Goal: Task Accomplishment & Management: Complete application form

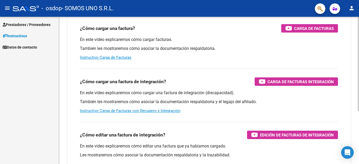
scroll to position [26, 0]
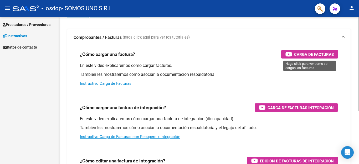
click at [311, 52] on span "Carga de Facturas" at bounding box center [314, 54] width 40 height 7
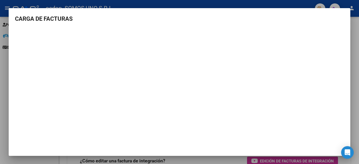
click at [356, 125] on div at bounding box center [179, 82] width 359 height 164
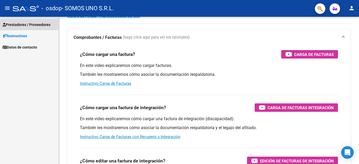
click at [29, 25] on span "Prestadores / Proveedores" at bounding box center [27, 25] width 48 height 6
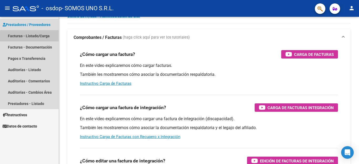
click at [31, 37] on link "Facturas - Listado/Carga" at bounding box center [29, 35] width 59 height 11
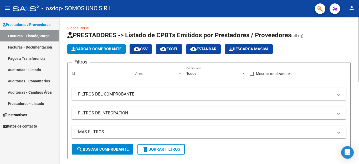
click at [89, 74] on input "Id" at bounding box center [101, 73] width 59 height 4
click at [181, 75] on div at bounding box center [180, 73] width 5 height 4
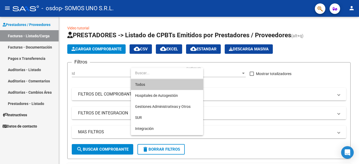
click at [213, 147] on div at bounding box center [179, 82] width 359 height 164
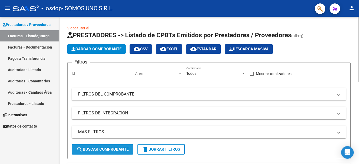
click at [78, 146] on mat-icon "search" at bounding box center [79, 149] width 6 height 6
click at [97, 53] on button "Cargar Comprobante" at bounding box center [96, 48] width 58 height 9
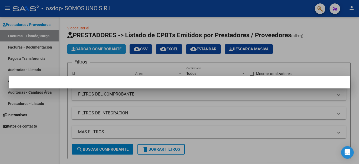
click at [103, 48] on div at bounding box center [179, 82] width 359 height 164
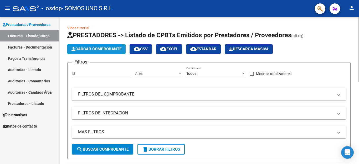
click at [99, 51] on span "Cargar Comprobante" at bounding box center [96, 49] width 50 height 5
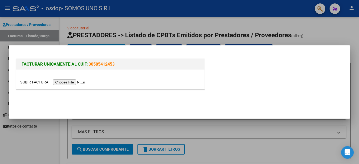
click at [58, 81] on input "file" at bounding box center [53, 83] width 66 height 6
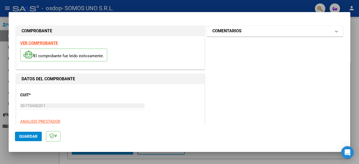
click at [251, 35] on mat-expansion-panel-header "COMENTARIOS" at bounding box center [275, 31] width 136 height 11
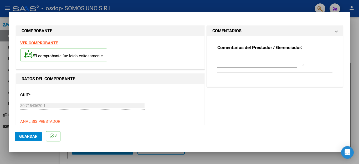
click at [251, 35] on mat-expansion-panel-header "COMENTARIOS" at bounding box center [275, 31] width 136 height 11
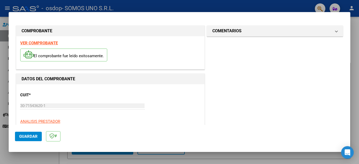
click at [30, 137] on span "Guardar" at bounding box center [28, 136] width 18 height 5
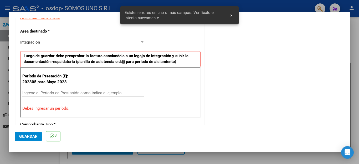
scroll to position [120, 0]
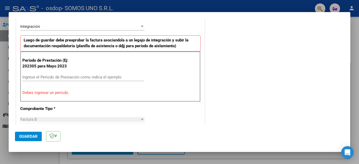
click at [61, 76] on input "Ingrese el Período de Prestación como indica el ejemplo" at bounding box center [82, 77] width 121 height 5
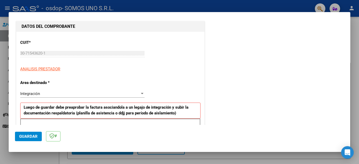
scroll to position [79, 0]
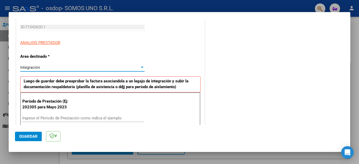
click at [51, 67] on div "Integración" at bounding box center [79, 67] width 119 height 5
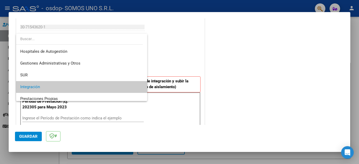
scroll to position [19, 0]
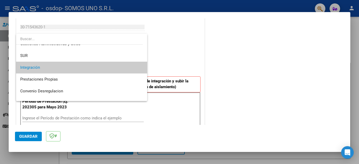
click at [61, 69] on span "Integración" at bounding box center [81, 68] width 123 height 12
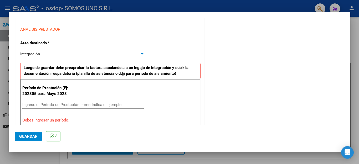
scroll to position [105, 0]
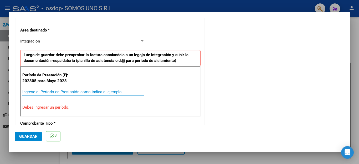
click at [57, 91] on input "Ingrese el Período de Prestación como indica el ejemplo" at bounding box center [82, 92] width 121 height 5
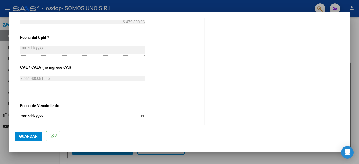
scroll to position [315, 0]
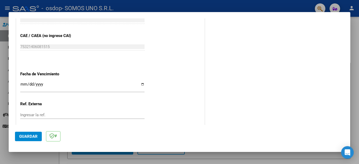
type input "202506"
click at [42, 82] on input "Ingresar la fecha" at bounding box center [82, 86] width 124 height 8
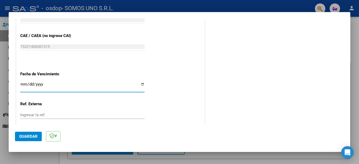
click at [24, 82] on input "Ingresar la fecha" at bounding box center [82, 86] width 124 height 8
click at [141, 82] on input "Ingresar la fecha" at bounding box center [82, 86] width 124 height 8
type input "[DATE]"
click at [72, 113] on input "Ingresar la ref." at bounding box center [82, 115] width 124 height 5
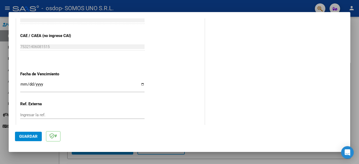
scroll to position [339, 0]
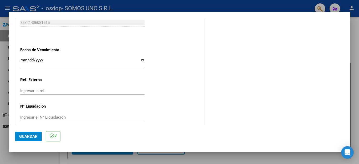
click at [70, 115] on input "Ingresar el N° Liquidación" at bounding box center [82, 117] width 124 height 5
click at [31, 137] on span "Guardar" at bounding box center [28, 136] width 18 height 5
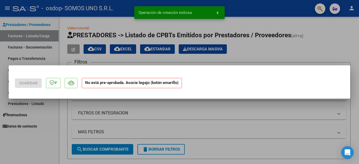
scroll to position [0, 0]
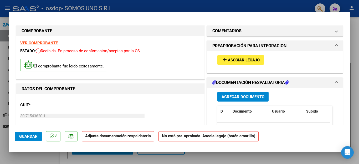
click at [241, 58] on span "Asociar Legajo" at bounding box center [244, 60] width 32 height 5
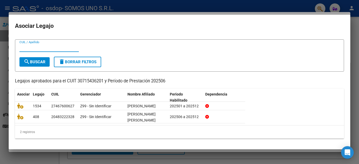
scroll to position [14, 0]
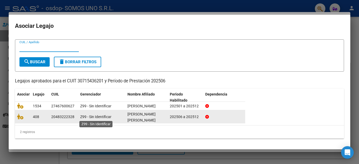
click at [108, 118] on span "Z99 - Sin Identificar" at bounding box center [95, 117] width 31 height 4
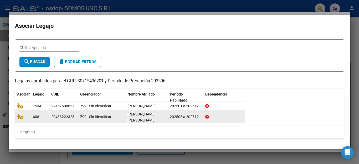
click at [164, 117] on div "[PERSON_NAME] [PERSON_NAME]" at bounding box center [146, 116] width 38 height 11
drag, startPoint x: 23, startPoint y: 117, endPoint x: 39, endPoint y: 119, distance: 16.6
click at [23, 117] on icon at bounding box center [20, 117] width 6 height 6
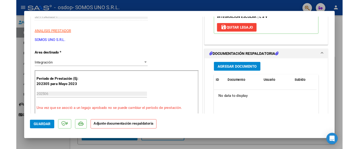
scroll to position [105, 0]
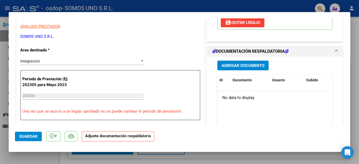
click at [248, 64] on span "Agregar Documento" at bounding box center [242, 65] width 43 height 5
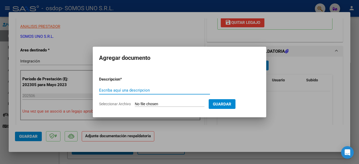
click at [124, 90] on input "Escriba aquí una descripcion" at bounding box center [154, 90] width 111 height 5
type input "asistencia"
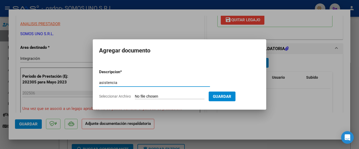
click at [180, 95] on input "Seleccionar Archivo" at bounding box center [170, 96] width 70 height 5
type input "C:\fakepath\[PERSON_NAME] [DATE].pdf"
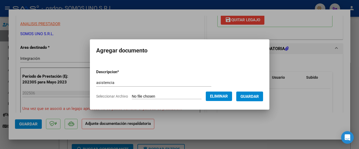
click at [250, 97] on span "Guardar" at bounding box center [249, 96] width 18 height 5
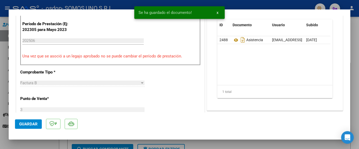
scroll to position [131, 0]
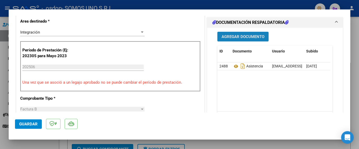
click at [247, 37] on span "Agregar Documento" at bounding box center [242, 36] width 43 height 5
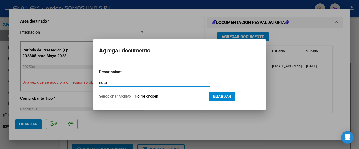
type input "nota"
click at [174, 95] on input "Seleccionar Archivo" at bounding box center [170, 96] width 70 height 5
type input "C:\fakepath\nota esc [PERSON_NAME] 06-25.pdf"
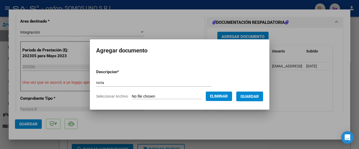
click at [249, 97] on span "Guardar" at bounding box center [249, 96] width 18 height 5
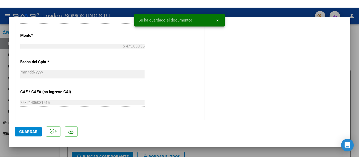
scroll to position [367, 0]
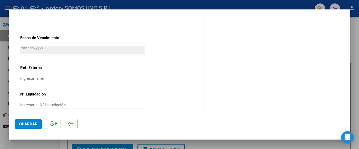
drag, startPoint x: 34, startPoint y: 126, endPoint x: 171, endPoint y: 95, distance: 140.4
click at [33, 126] on span "Guardar" at bounding box center [28, 124] width 18 height 5
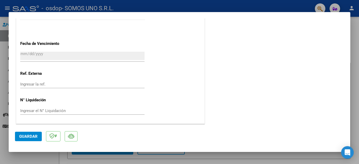
scroll to position [357, 0]
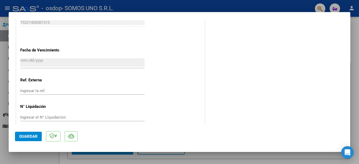
click at [0, 54] on div at bounding box center [179, 82] width 359 height 164
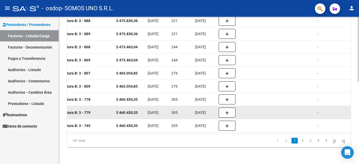
scroll to position [133, 0]
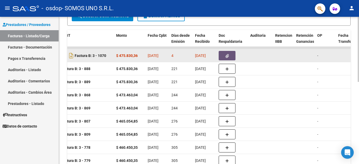
click at [225, 57] on icon "button" at bounding box center [226, 56] width 3 height 4
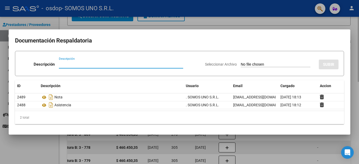
click at [357, 60] on div at bounding box center [179, 82] width 359 height 164
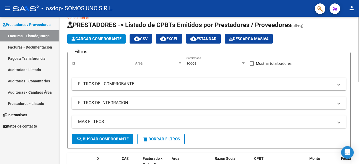
scroll to position [0, 0]
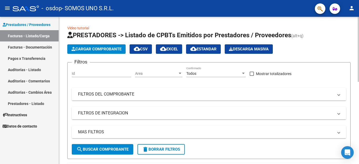
click at [86, 51] on span "Cargar Comprobante" at bounding box center [96, 49] width 50 height 5
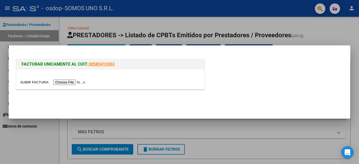
click at [72, 83] on input "file" at bounding box center [53, 83] width 66 height 6
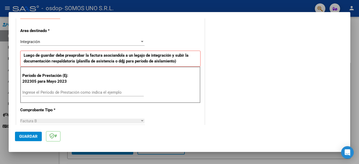
scroll to position [105, 0]
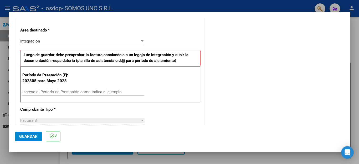
click at [72, 92] on input "Ingrese el Período de Prestación como indica el ejemplo" at bounding box center [82, 92] width 121 height 5
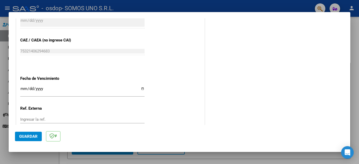
scroll to position [315, 0]
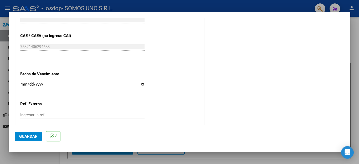
type input "202507"
click at [140, 82] on input "Ingresar la fecha" at bounding box center [82, 86] width 124 height 8
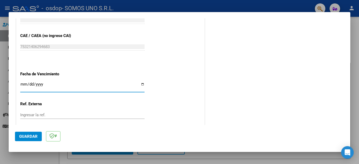
type input "[DATE]"
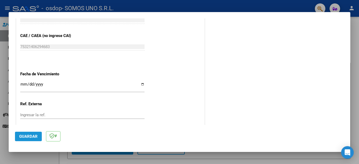
click at [29, 139] on button "Guardar" at bounding box center [28, 136] width 27 height 9
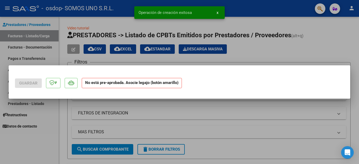
scroll to position [0, 0]
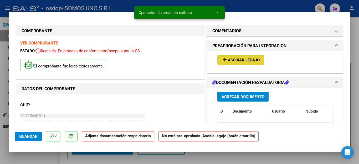
click at [230, 60] on span "Asociar Legajo" at bounding box center [244, 60] width 32 height 5
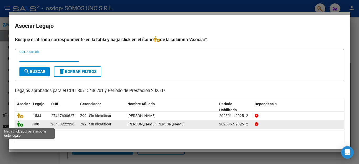
click at [20, 125] on icon at bounding box center [20, 124] width 6 height 6
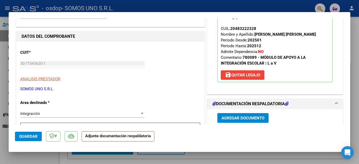
scroll to position [79, 0]
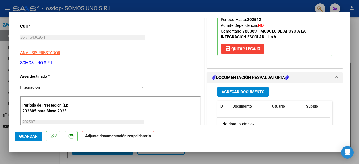
click at [257, 90] on span "Agregar Documento" at bounding box center [242, 92] width 43 height 5
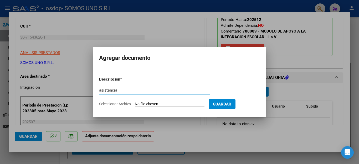
type input "asistencia"
click at [167, 102] on input "Seleccionar Archivo" at bounding box center [170, 104] width 70 height 5
type input "C:\fakepath\[PERSON_NAME][DATE]..pdf"
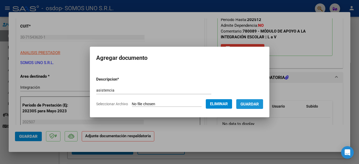
click at [252, 103] on span "Guardar" at bounding box center [249, 104] width 18 height 5
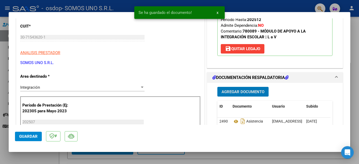
click at [244, 91] on span "Agregar Documento" at bounding box center [242, 92] width 43 height 5
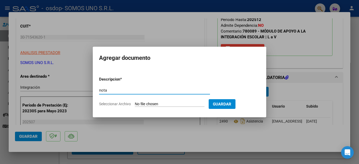
type input "nota"
click at [170, 104] on input "Seleccionar Archivo" at bounding box center [170, 104] width 70 height 5
type input "C:\fakepath\nota esc [PERSON_NAME] 07-25.pdf"
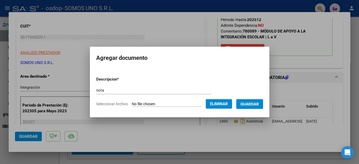
click at [251, 103] on span "Guardar" at bounding box center [249, 104] width 18 height 5
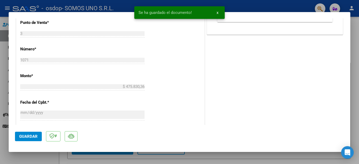
scroll to position [357, 0]
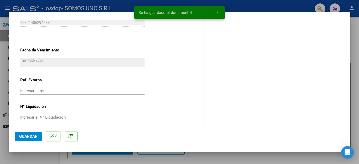
click at [22, 135] on span "Guardar" at bounding box center [28, 136] width 18 height 5
click at [274, 6] on div at bounding box center [179, 82] width 359 height 164
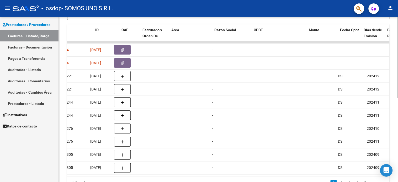
scroll to position [0, 0]
